Goal: Communication & Community: Answer question/provide support

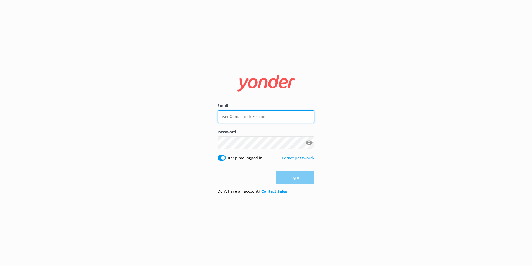
type input "[EMAIL_ADDRESS][DOMAIN_NAME]"
click at [292, 180] on div "Log in" at bounding box center [266, 177] width 97 height 14
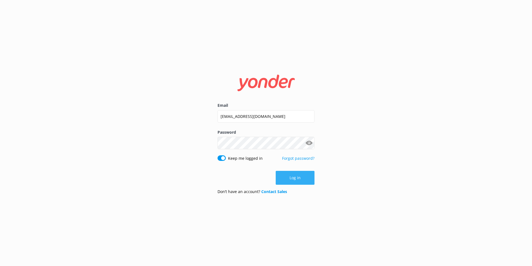
click at [298, 177] on button "Log in" at bounding box center [295, 178] width 39 height 14
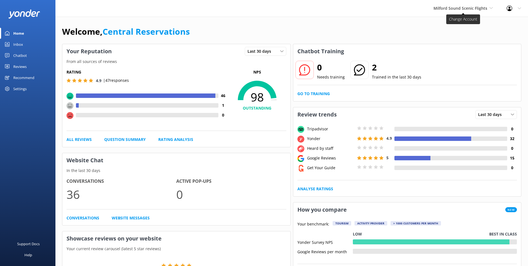
click at [458, 9] on span "Milford Sound Scenic Flights" at bounding box center [460, 8] width 54 height 5
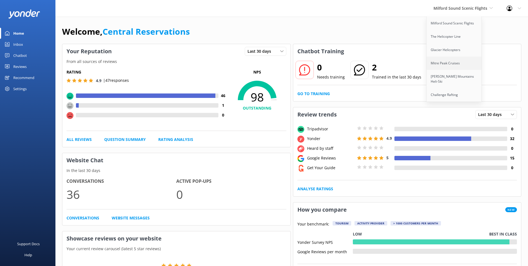
click at [453, 61] on link "Mitre Peak Cruises" at bounding box center [453, 63] width 55 height 13
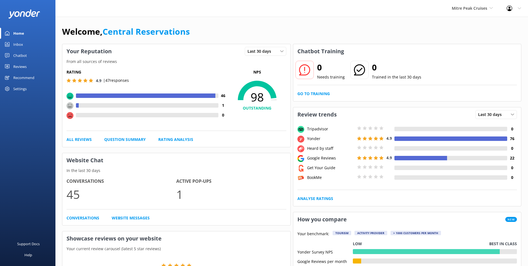
click at [20, 44] on div "Inbox" at bounding box center [18, 44] width 10 height 11
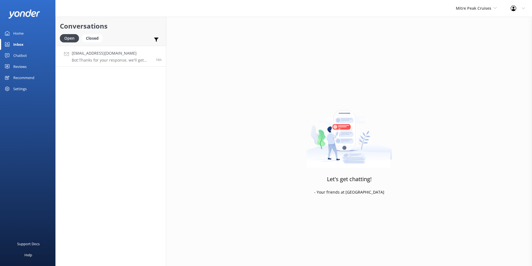
click at [114, 59] on p "Bot: Thanks for your response, we'll get back to you as soon as we can during o…" at bounding box center [112, 60] width 80 height 5
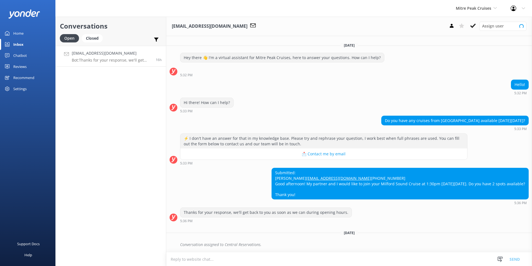
scroll to position [9, 0]
click at [229, 260] on textarea at bounding box center [349, 259] width 366 height 14
